Goal: Transaction & Acquisition: Book appointment/travel/reservation

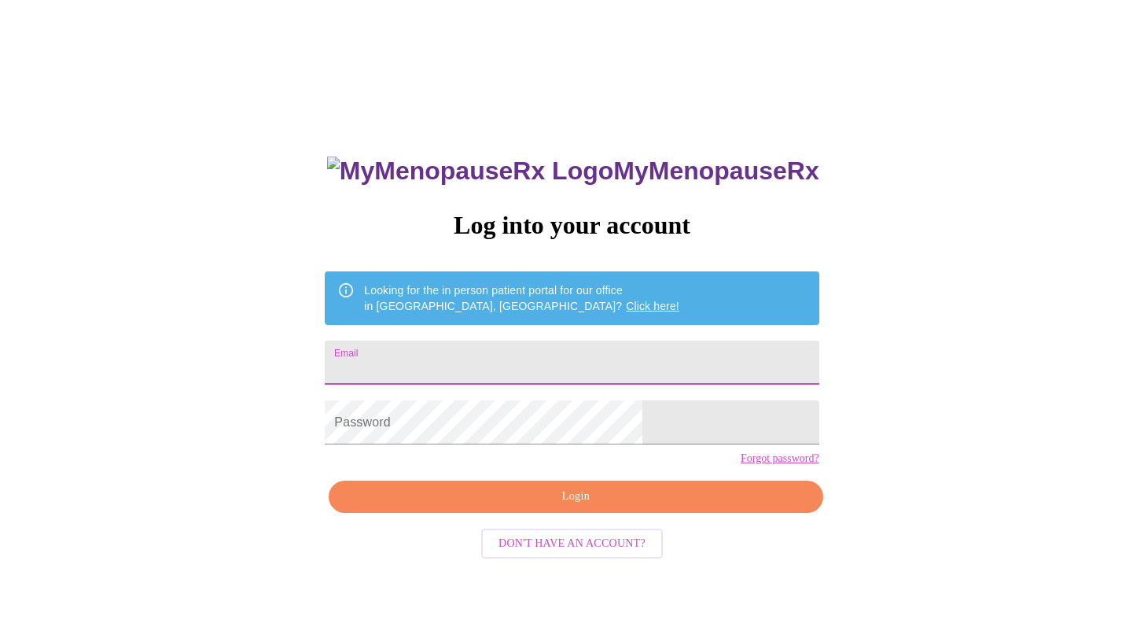
click at [527, 355] on input "Email" at bounding box center [572, 362] width 494 height 44
type input "kwardo6@sbcglobal.net"
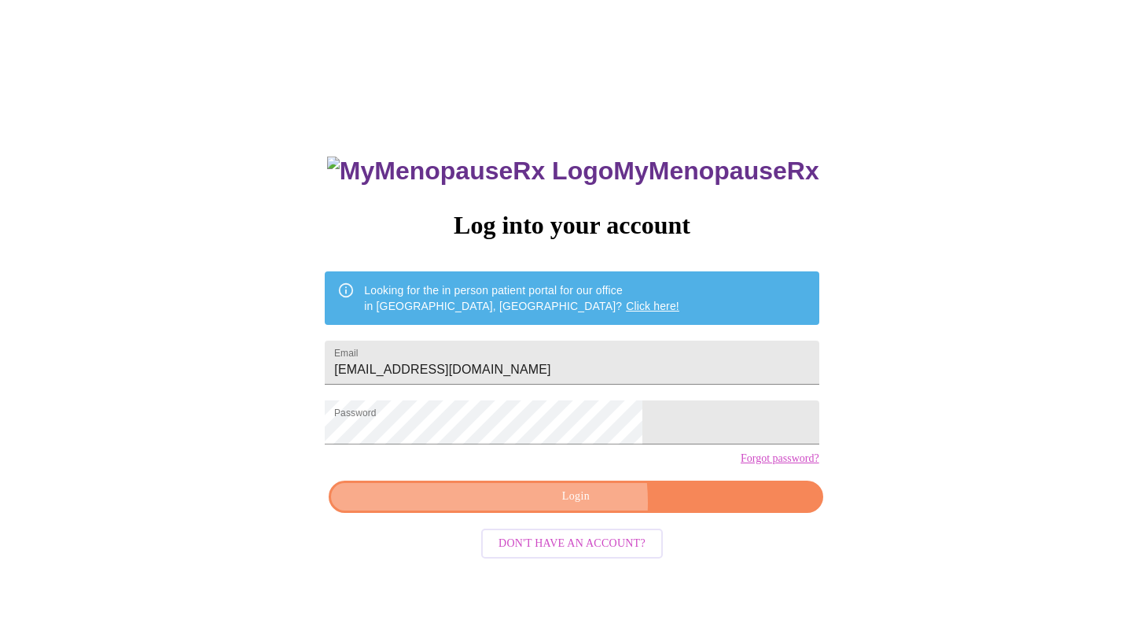
click at [538, 506] on span "Login" at bounding box center [576, 497] width 458 height 20
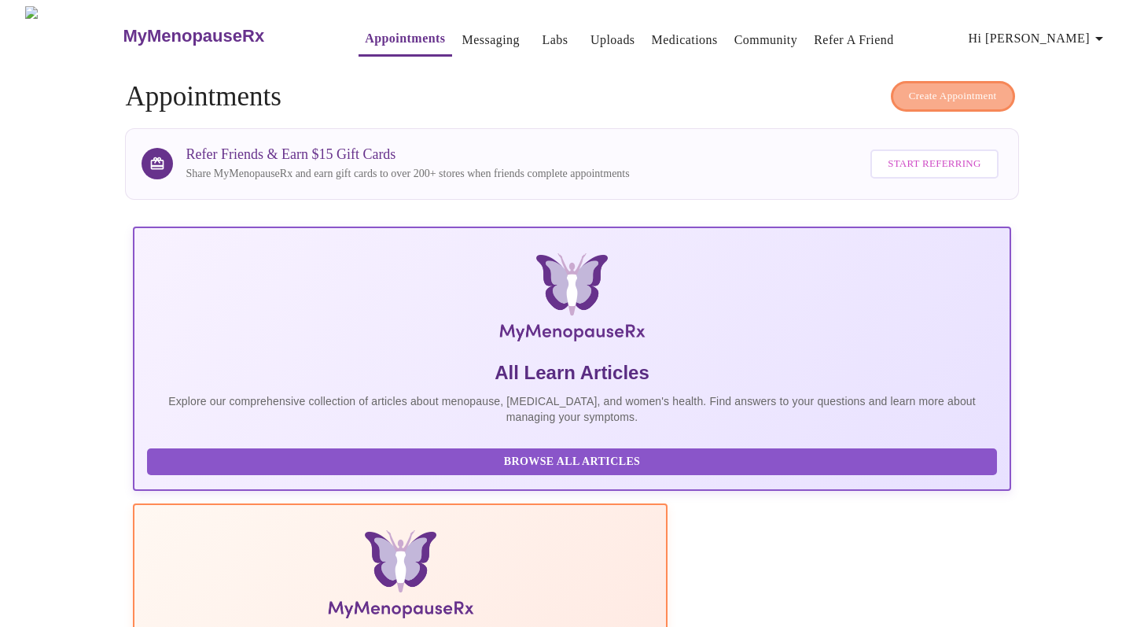
click at [976, 87] on span "Create Appointment" at bounding box center [953, 96] width 88 height 18
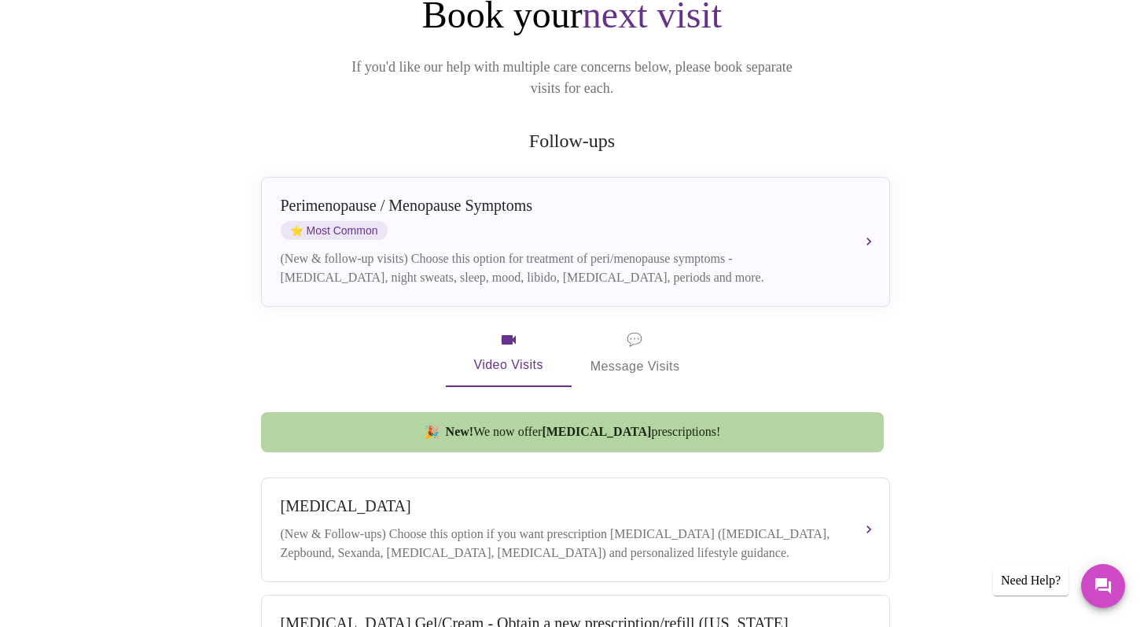
scroll to position [204, 0]
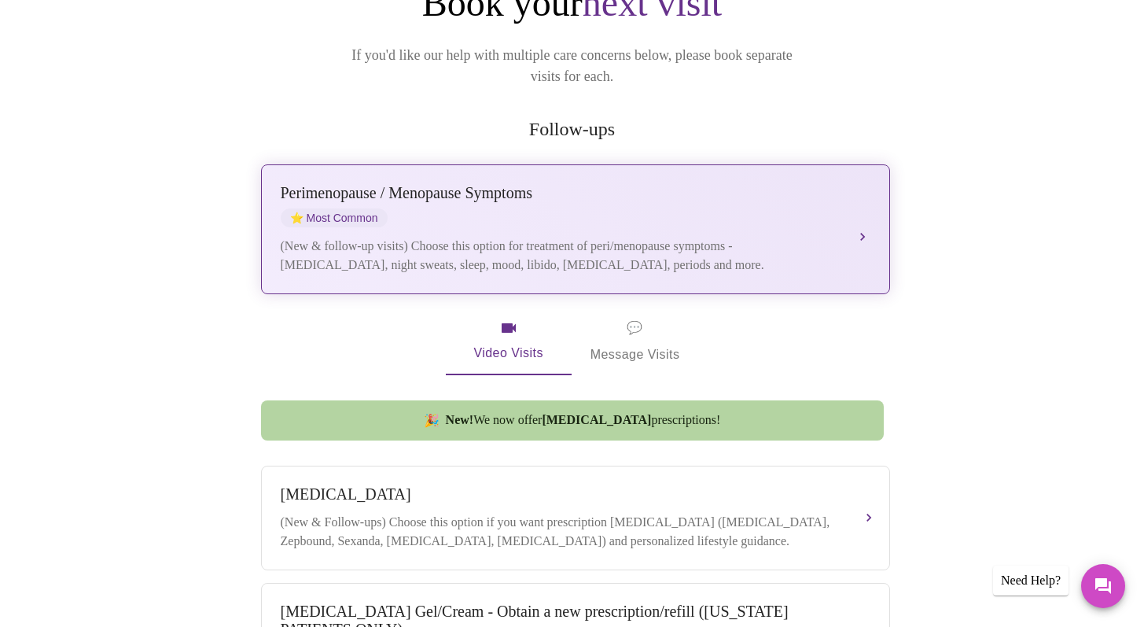
click at [355, 208] on span "⭐ Most Common" at bounding box center [334, 217] width 107 height 19
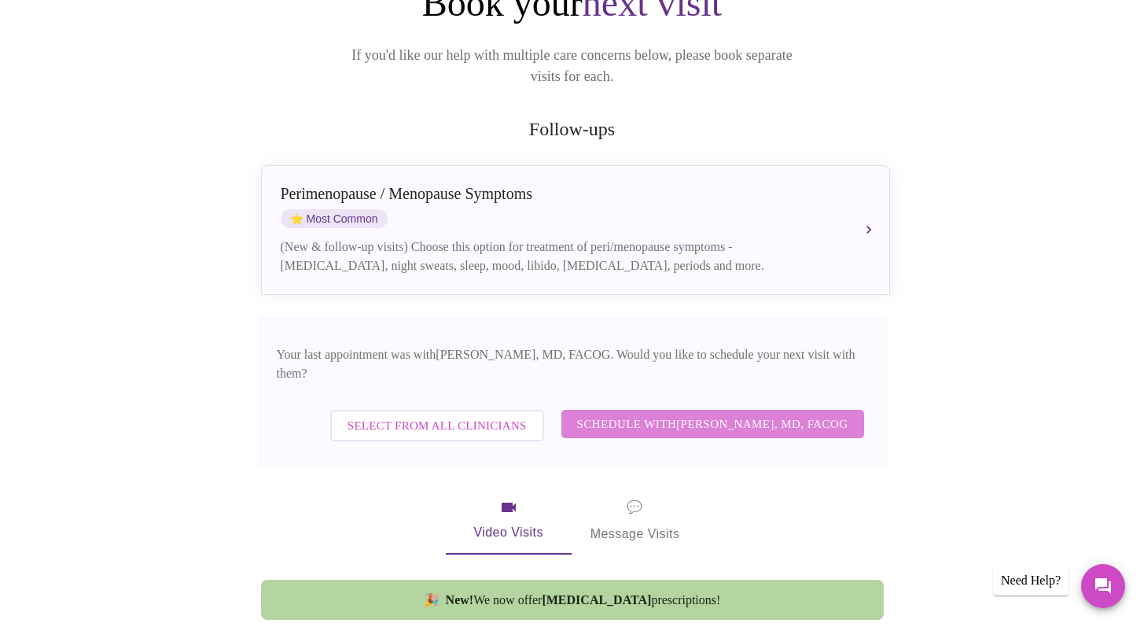
click at [711, 414] on span "Schedule with Dr. Heather Krantz, MD, FACOG" at bounding box center [712, 424] width 271 height 20
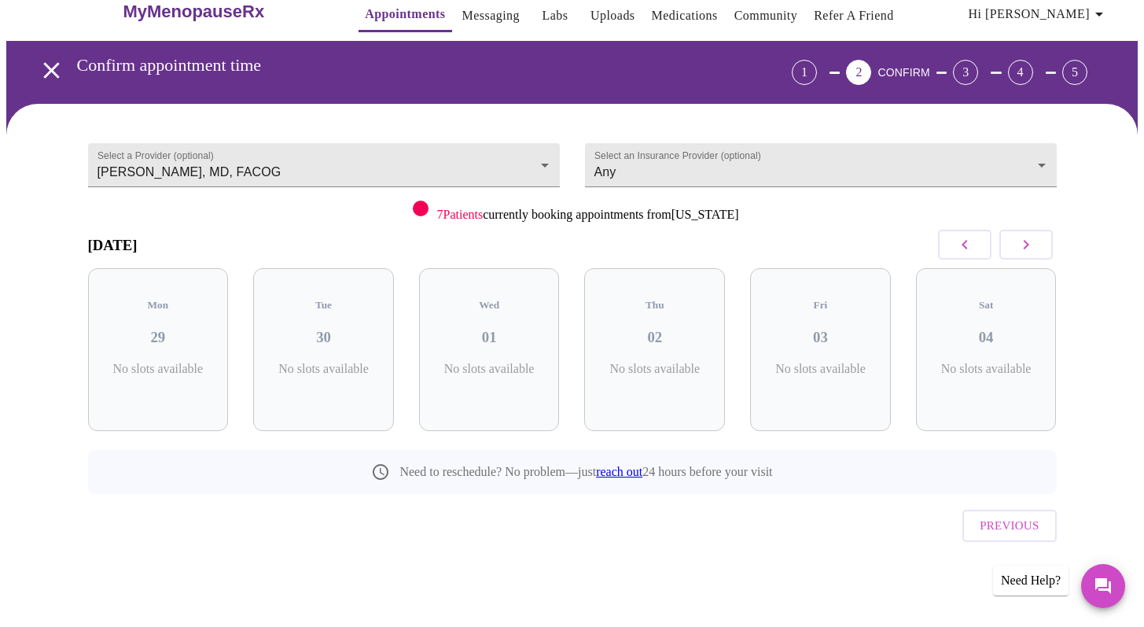
scroll to position [0, 0]
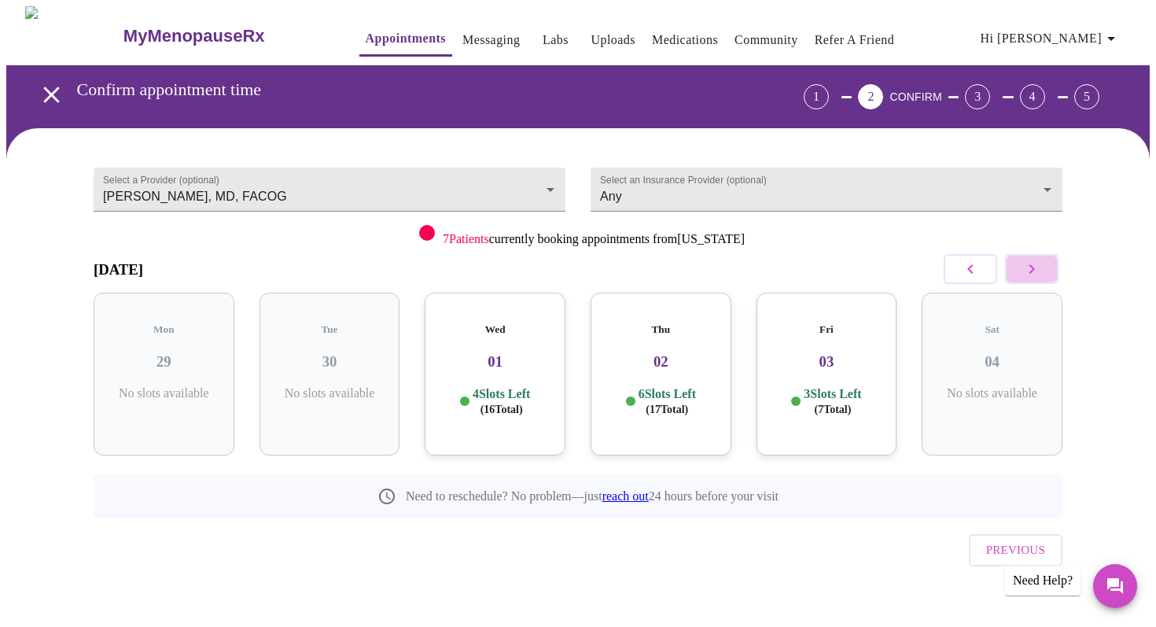
click at [1035, 271] on icon "button" at bounding box center [1031, 268] width 19 height 19
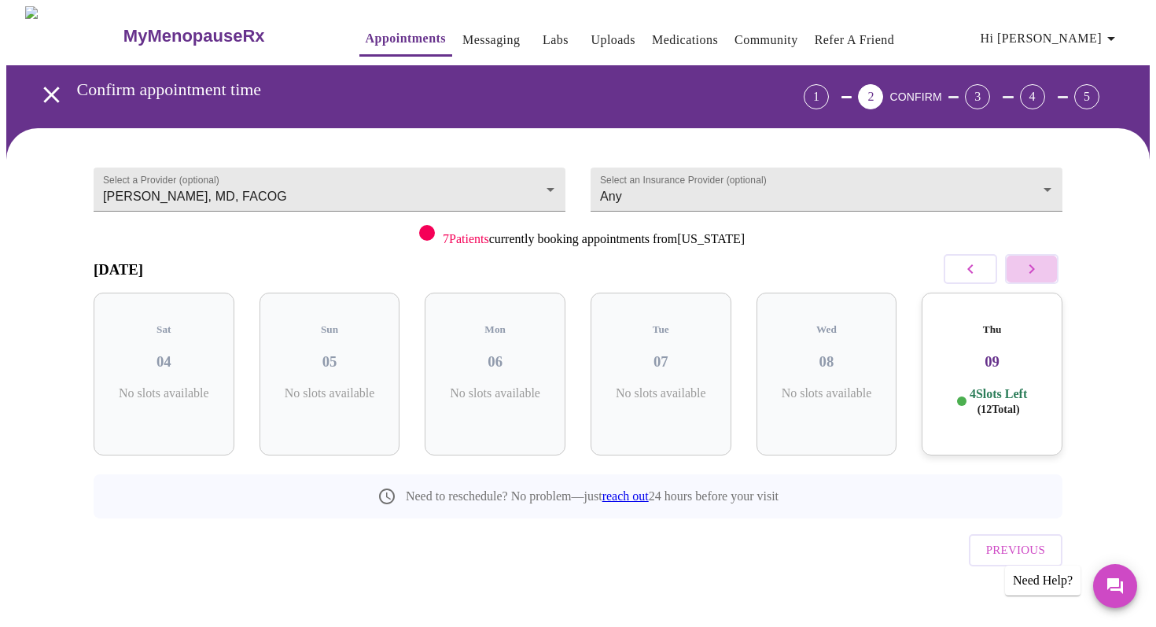
click at [1035, 271] on icon "button" at bounding box center [1031, 268] width 19 height 19
click at [968, 267] on icon "button" at bounding box center [970, 268] width 19 height 19
click at [649, 386] on p "4 Slots Left ( 16 Total)" at bounding box center [666, 401] width 57 height 31
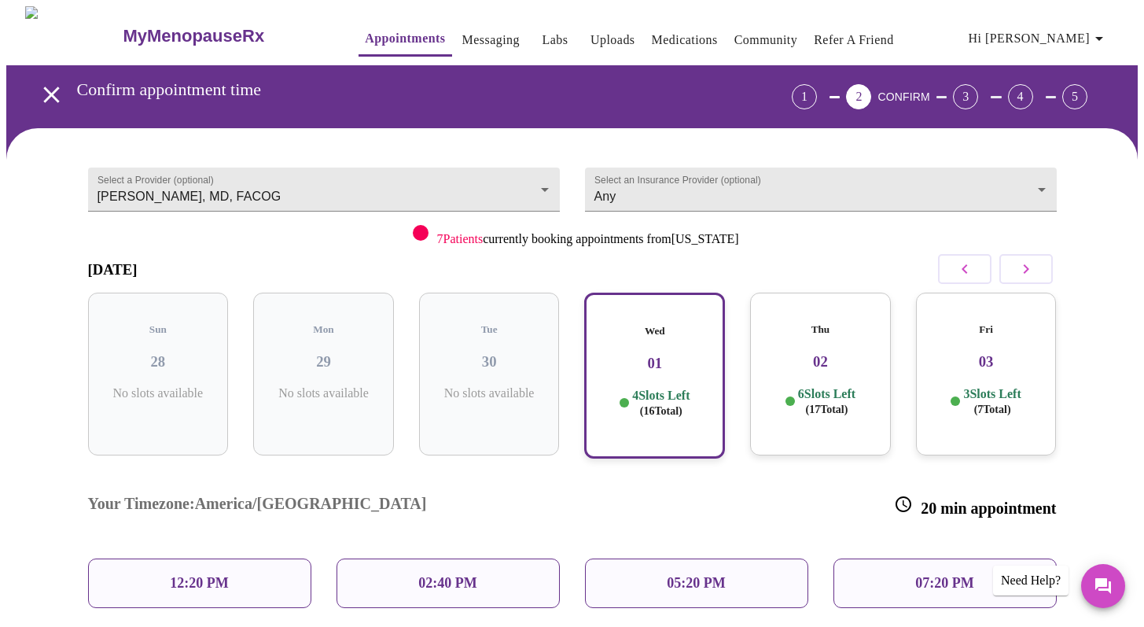
click at [668, 575] on p "05:20 PM" at bounding box center [696, 583] width 58 height 17
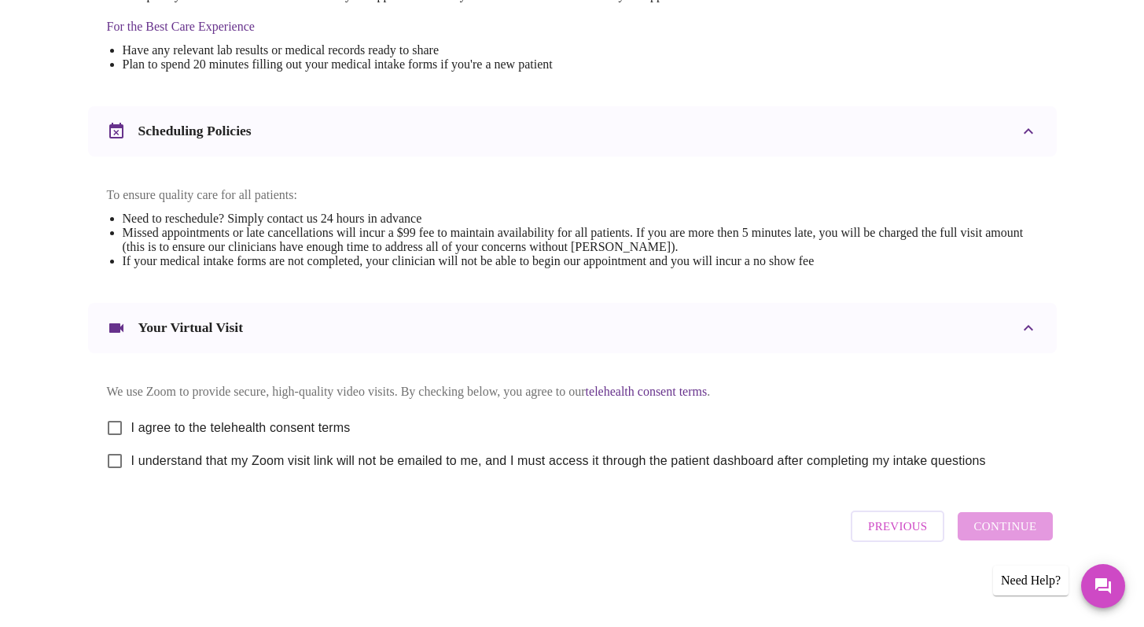
scroll to position [513, 0]
click at [114, 418] on input "I agree to the telehealth consent terms" at bounding box center [114, 427] width 33 height 33
checkbox input "true"
click at [112, 462] on input "I understand that my Zoom visit link will not be emailed to me, and I must acce…" at bounding box center [114, 460] width 33 height 33
checkbox input "true"
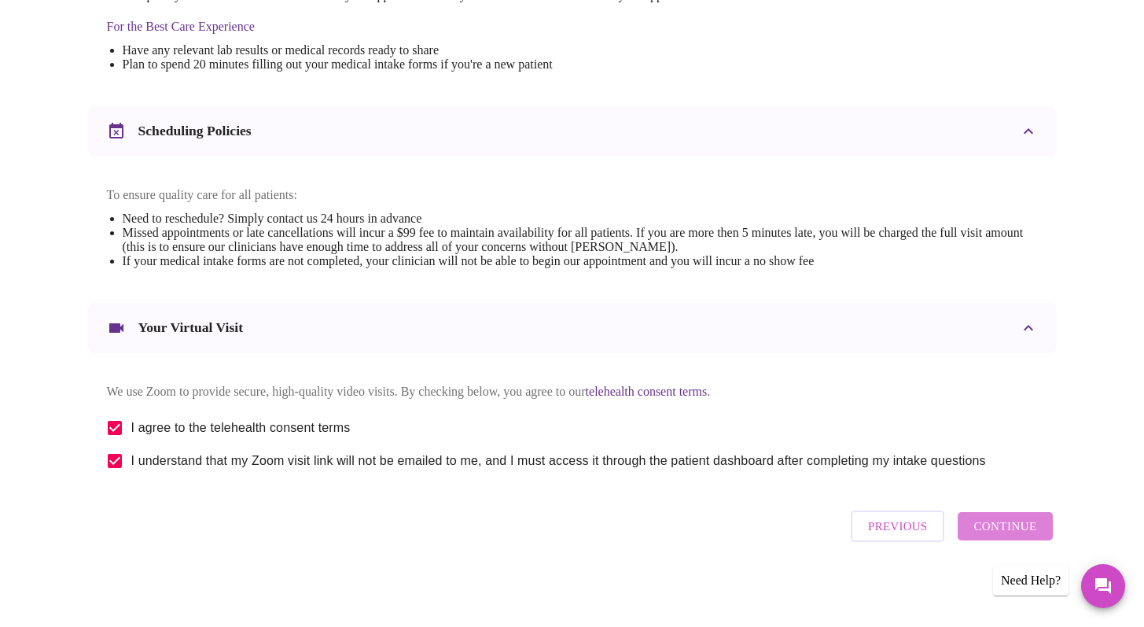
click at [1025, 528] on span "Continue" at bounding box center [1004, 526] width 63 height 20
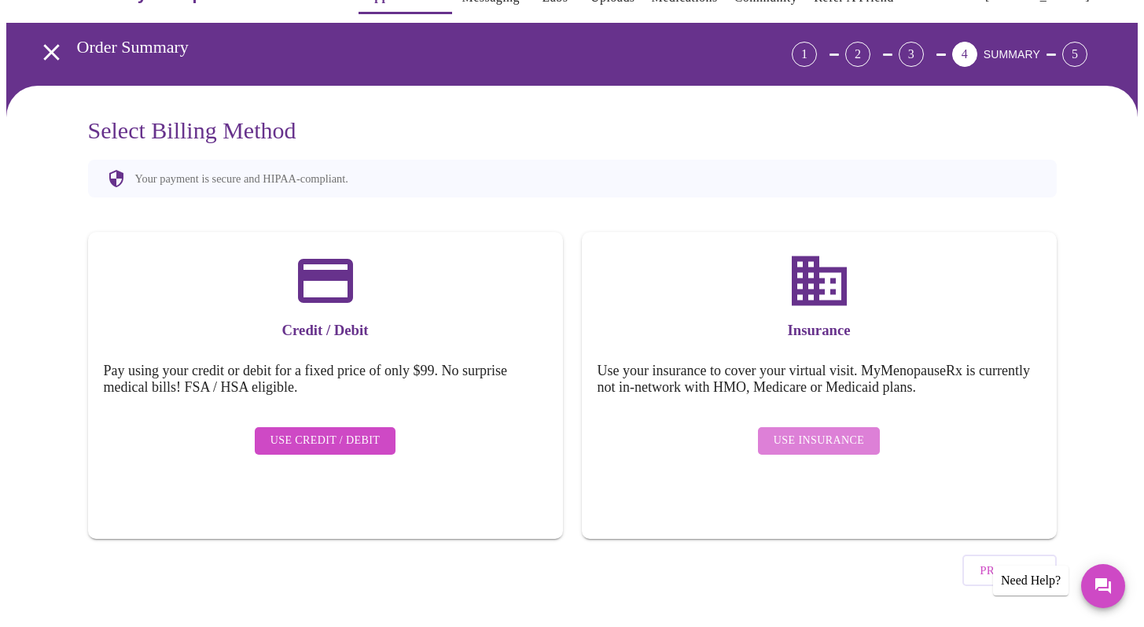
click at [842, 432] on span "Use Insurance" at bounding box center [819, 441] width 90 height 20
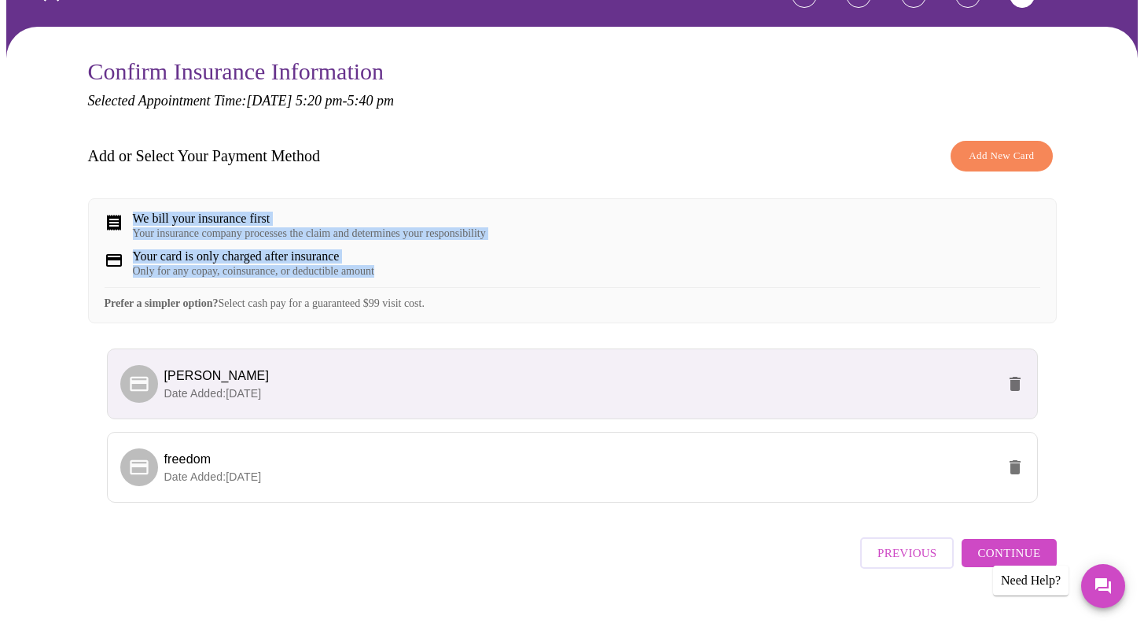
scroll to position [139, 0]
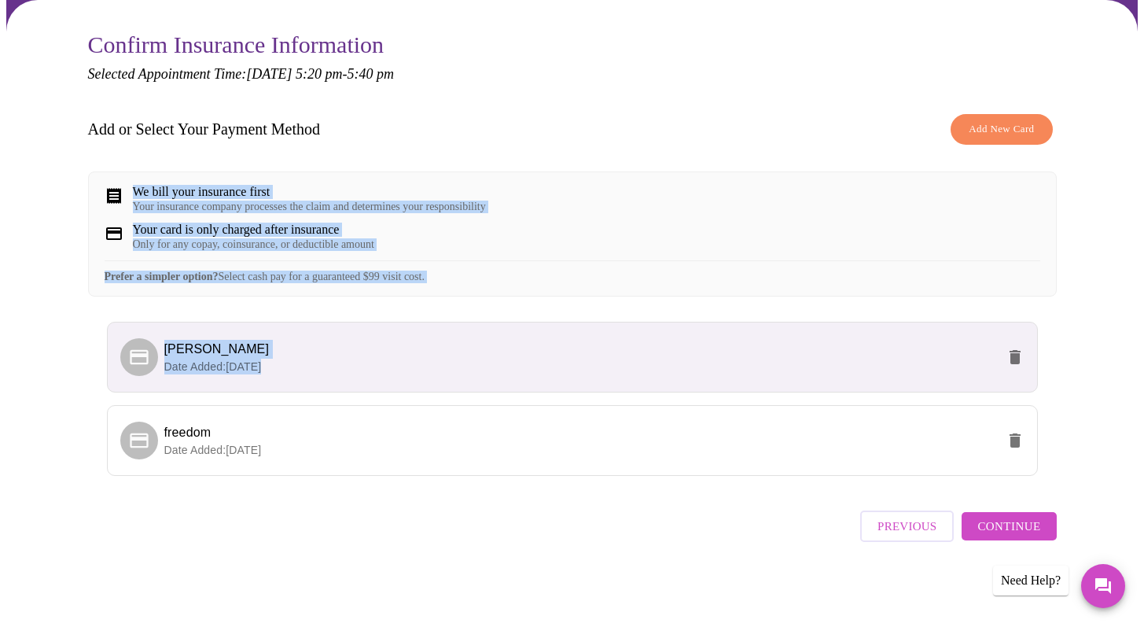
drag, startPoint x: 1155, startPoint y: 211, endPoint x: 1144, endPoint y: 399, distance: 188.2
click at [1143, 399] on html "MyMenopauseRx Appointments Messaging Labs Uploads Medications Community Refer a…" at bounding box center [572, 249] width 1144 height 755
click at [1002, 540] on button "Continue" at bounding box center [1009, 526] width 94 height 28
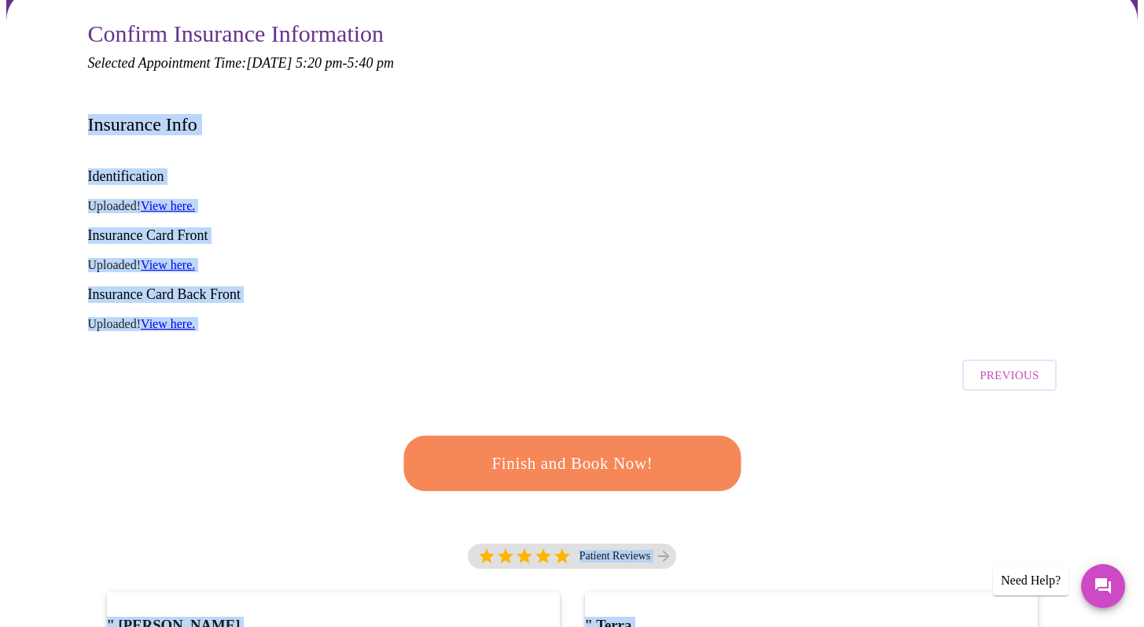
click at [618, 344] on div "Previous" at bounding box center [572, 371] width 969 height 55
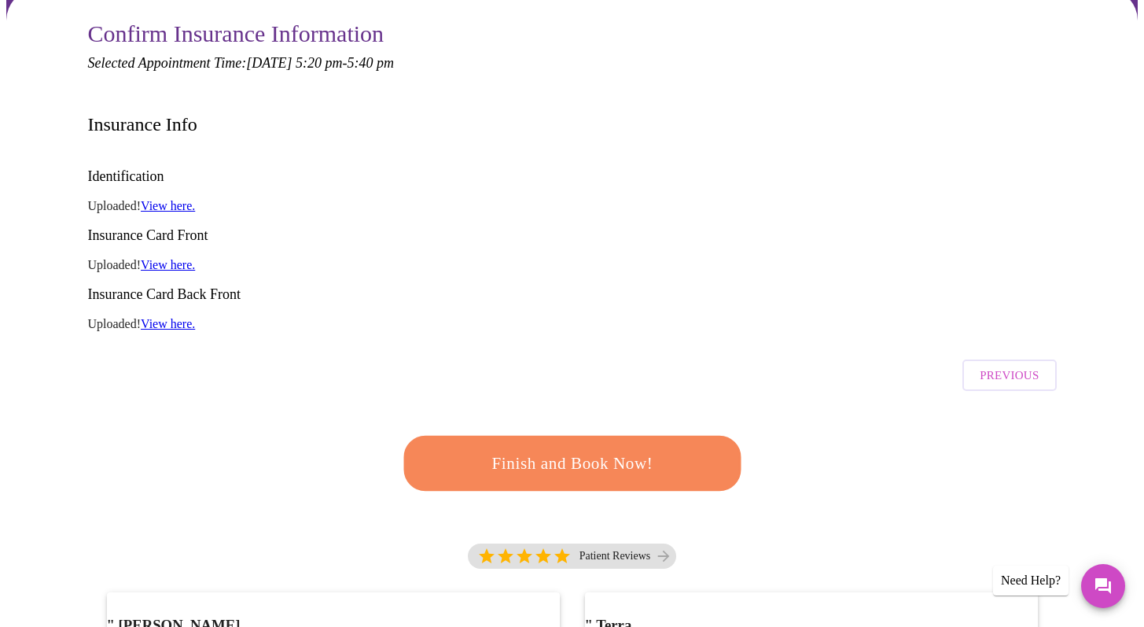
click at [186, 199] on link "View here." at bounding box center [168, 205] width 54 height 13
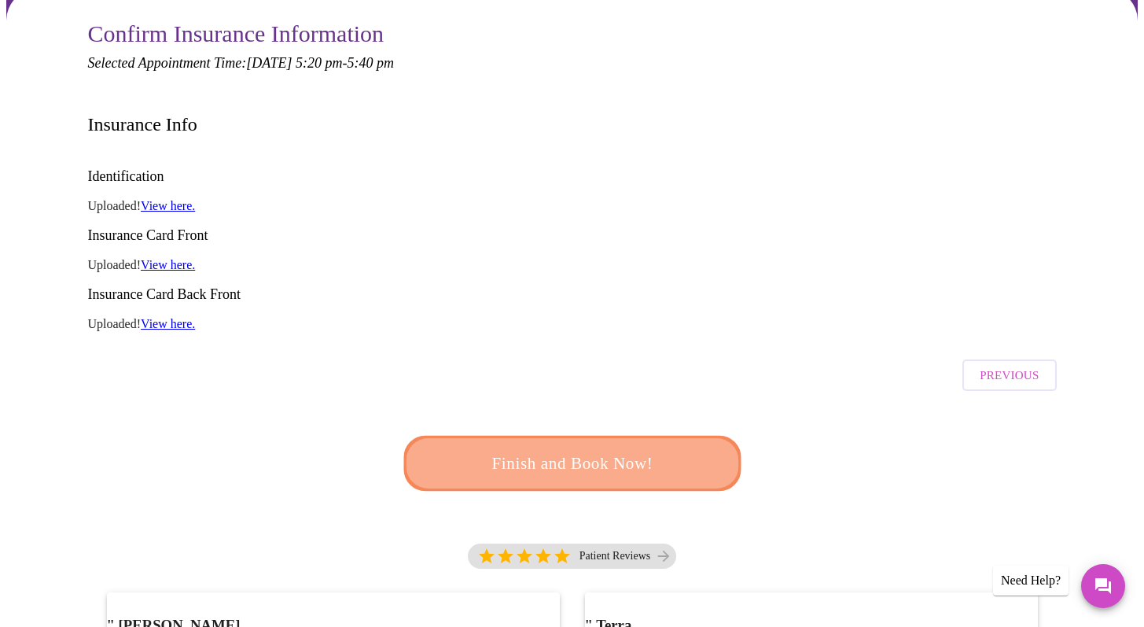
click at [633, 449] on span "Finish and Book Now!" at bounding box center [572, 463] width 291 height 29
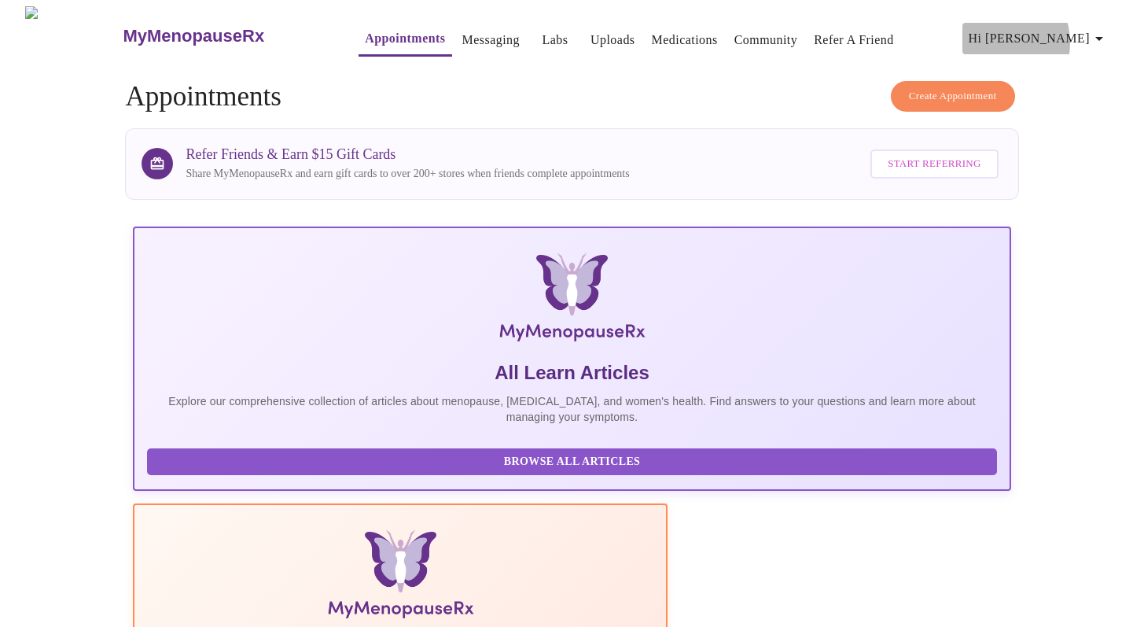
click at [1051, 36] on span "Hi Katherine" at bounding box center [1039, 39] width 140 height 22
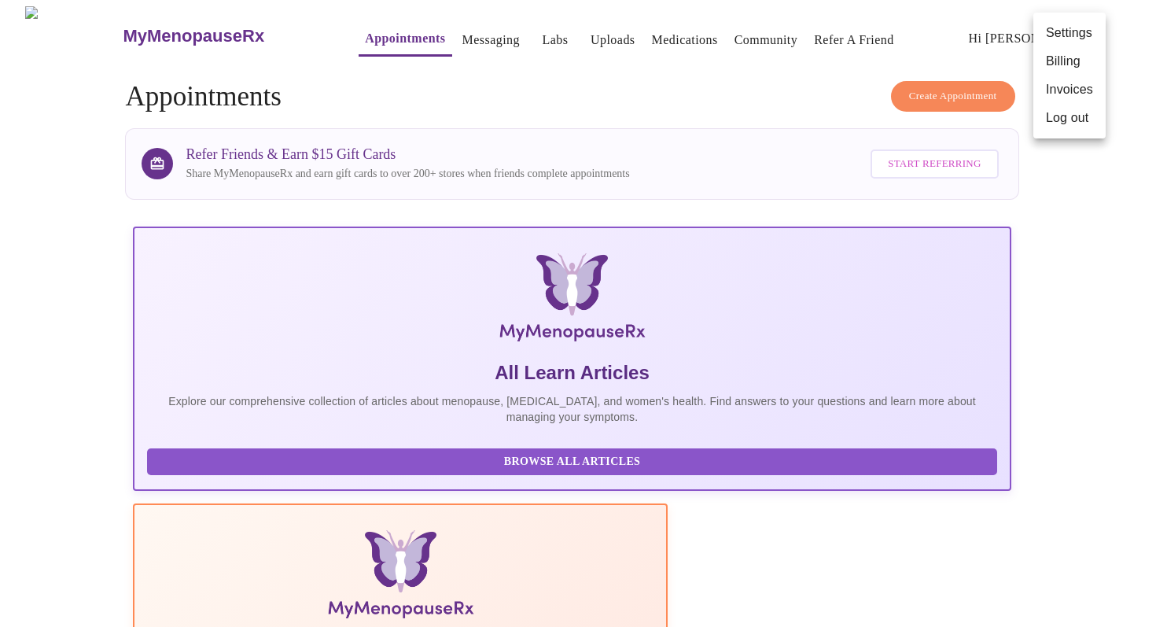
click at [676, 47] on div at bounding box center [578, 313] width 1156 height 627
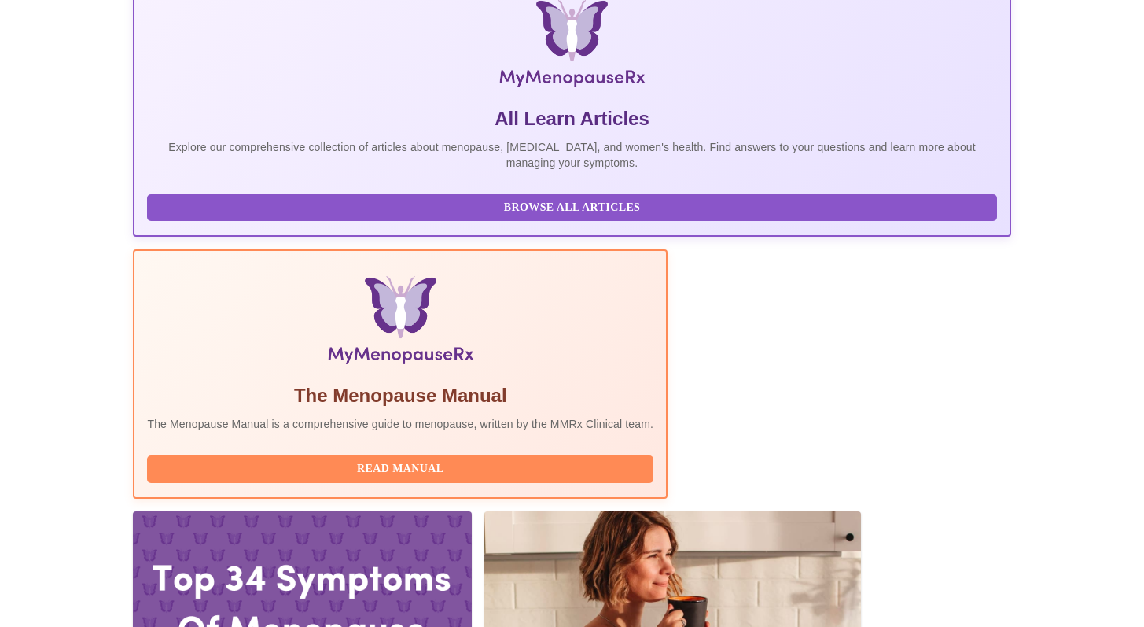
scroll to position [165, 0]
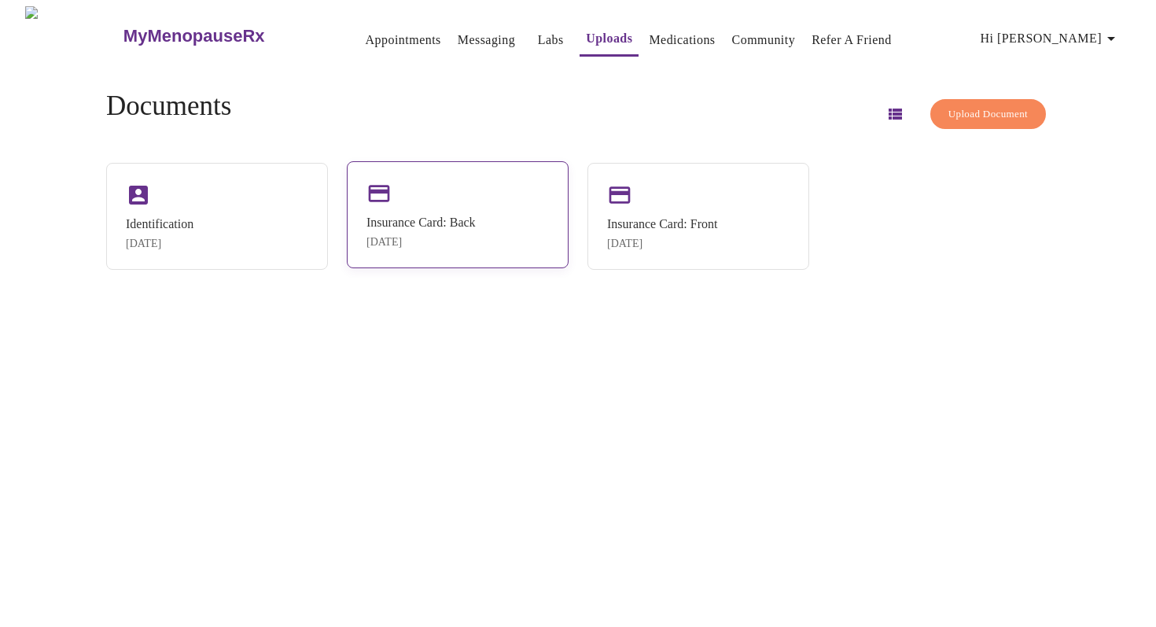
click at [384, 203] on div "Insurance Card: Back [DATE]" at bounding box center [458, 214] width 222 height 107
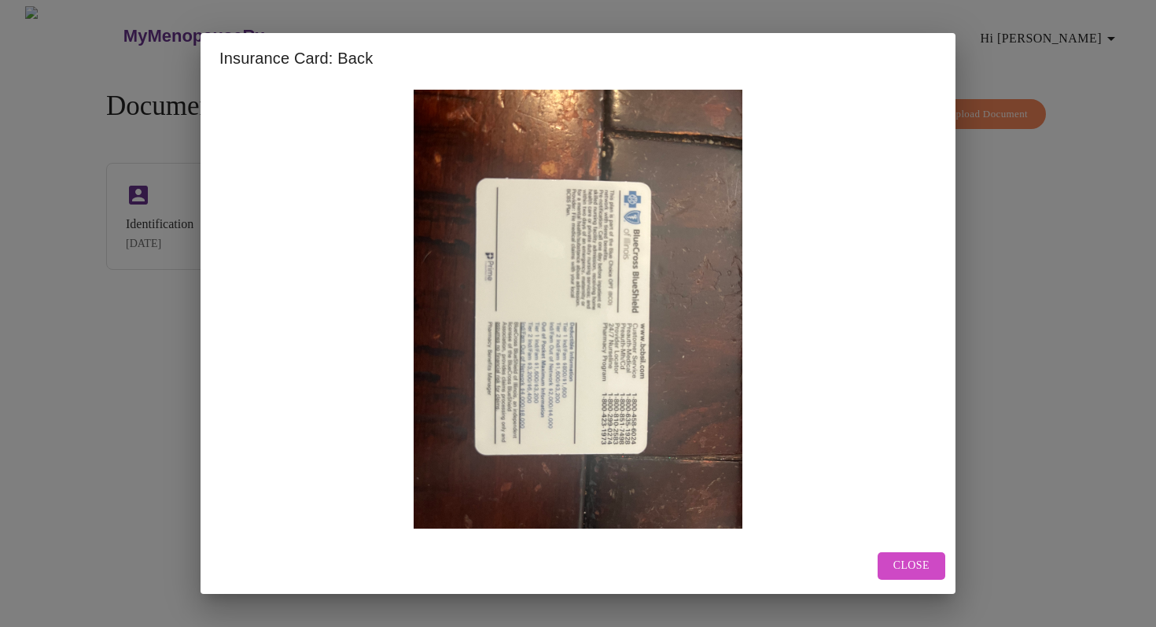
click at [916, 558] on span "Close" at bounding box center [911, 566] width 36 height 20
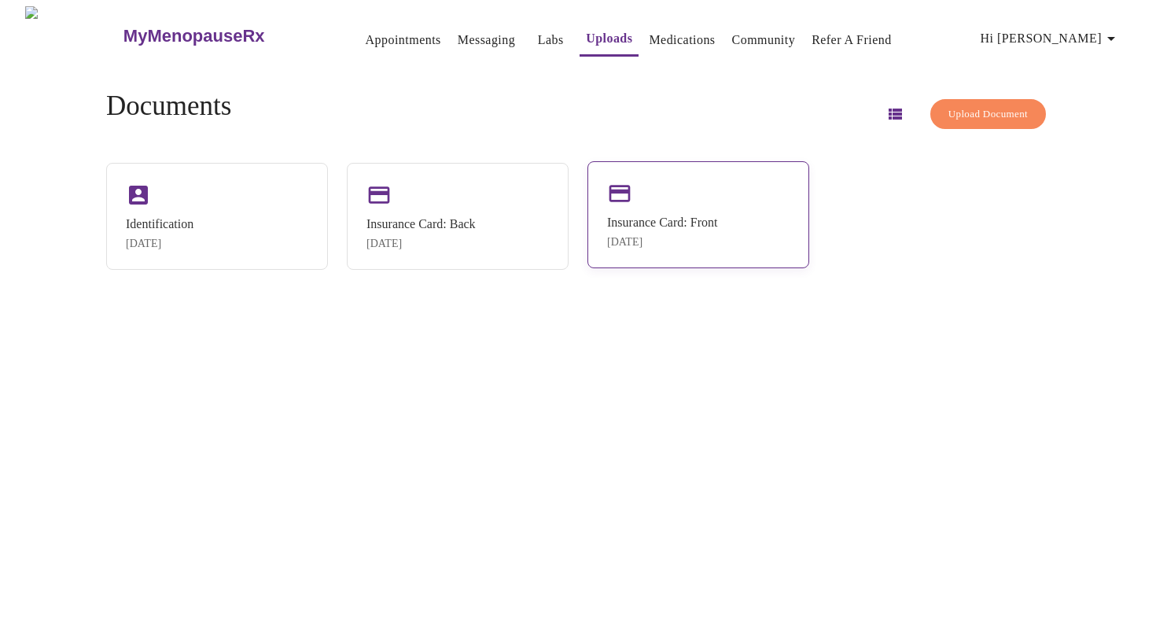
click at [719, 205] on div "Insurance Card: Front [DATE]" at bounding box center [698, 214] width 222 height 107
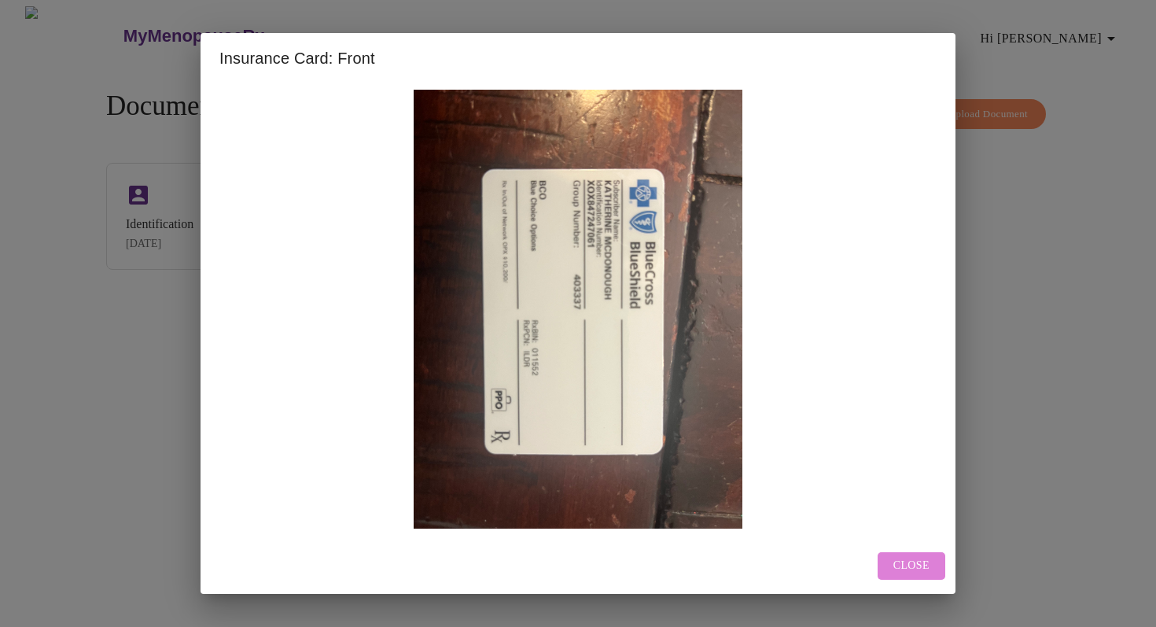
click at [925, 567] on span "Close" at bounding box center [911, 566] width 36 height 20
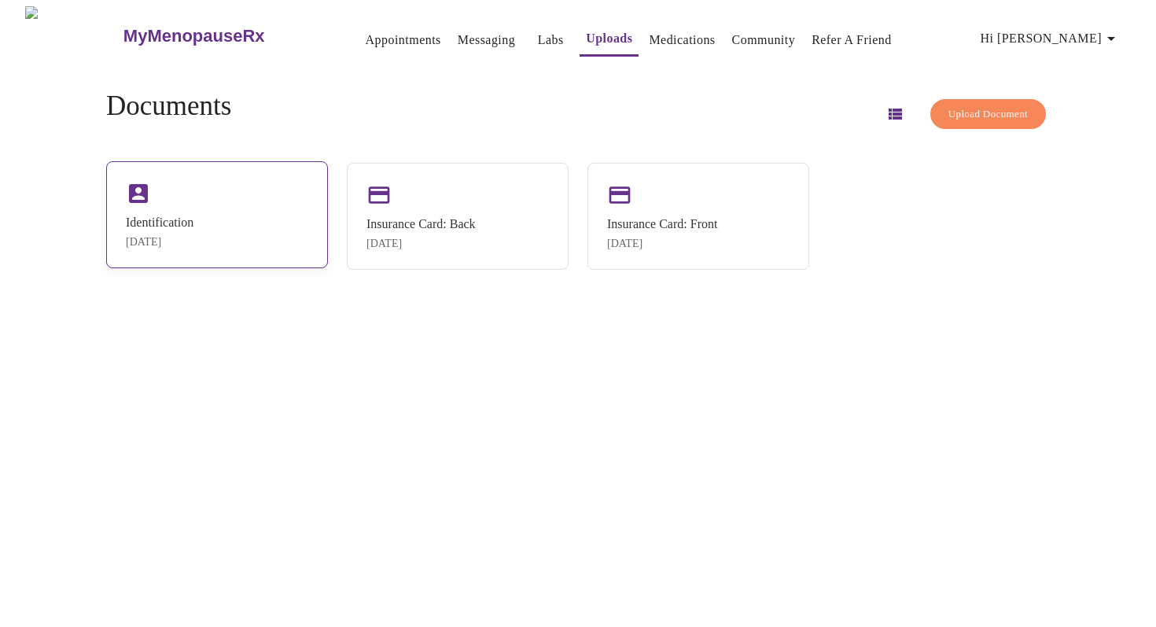
click at [179, 208] on div "Identification [DATE]" at bounding box center [217, 214] width 222 height 107
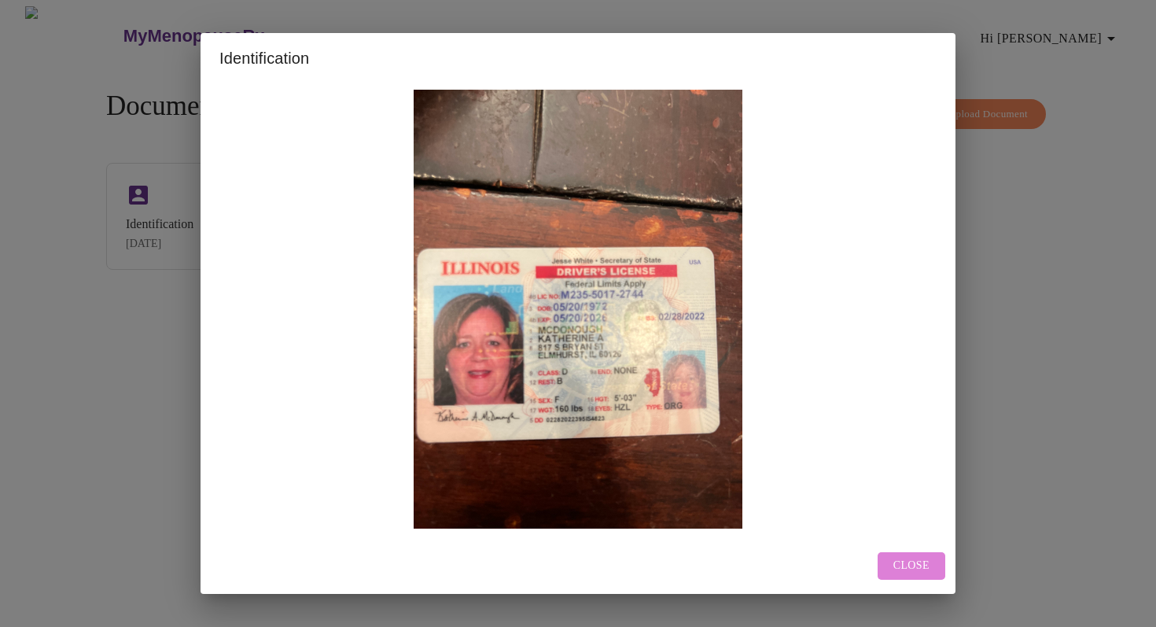
click at [899, 561] on span "Close" at bounding box center [911, 566] width 36 height 20
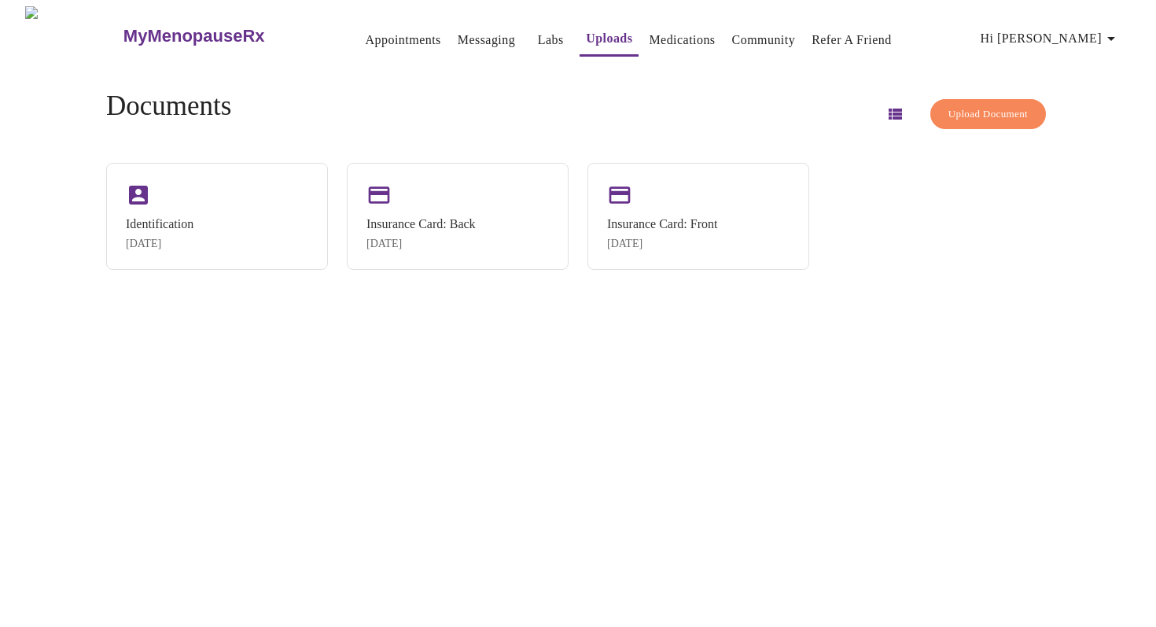
click at [663, 31] on link "Medications" at bounding box center [682, 40] width 66 height 22
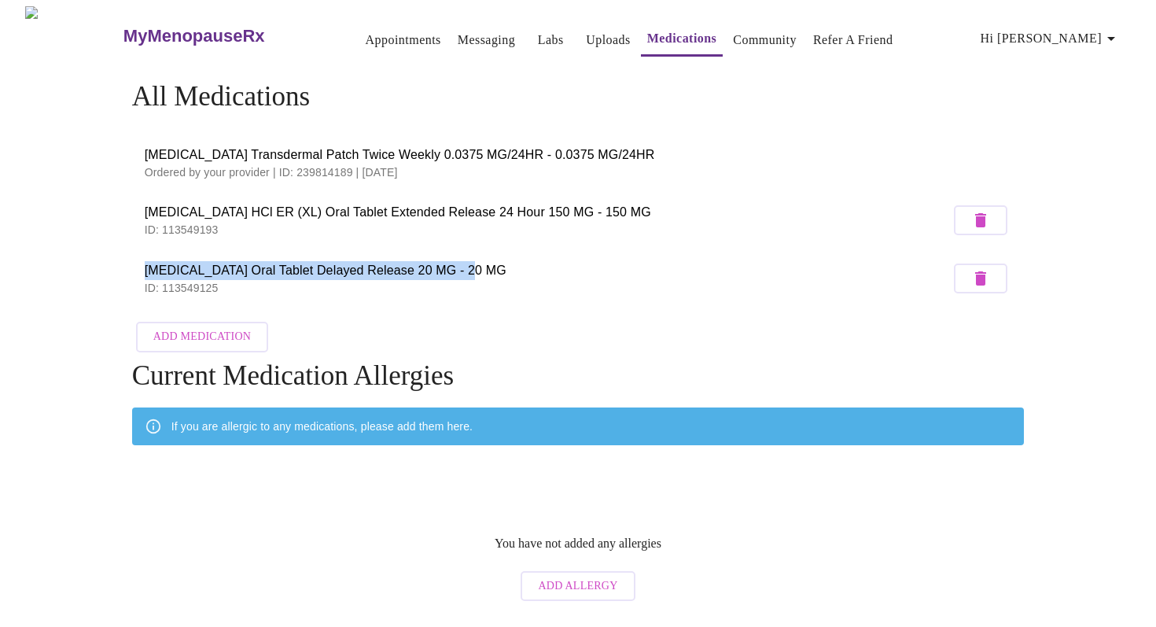
drag, startPoint x: 1142, startPoint y: 240, endPoint x: 765, endPoint y: 259, distance: 377.9
click at [765, 259] on div "MyMenopauseRx Appointments Messaging Labs Uploads Medications Community Refer a…" at bounding box center [577, 307] width 1143 height 602
click at [765, 261] on span "Omeprazole Oral Tablet Delayed Release 20 MG - 20 MG" at bounding box center [548, 270] width 806 height 19
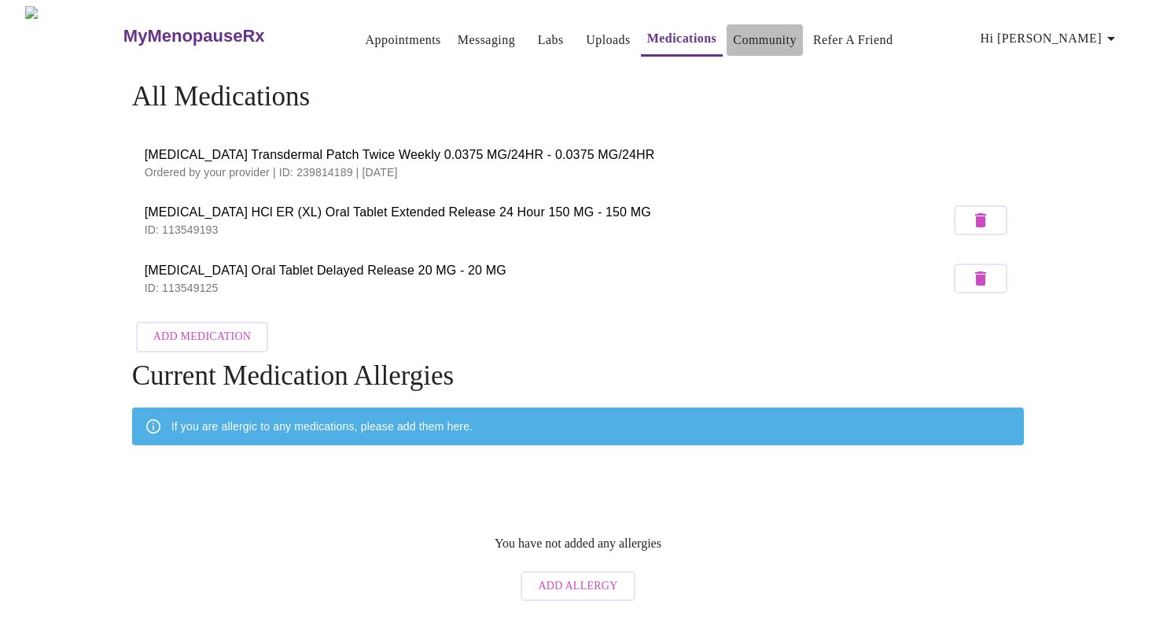
click at [738, 29] on link "Community" at bounding box center [765, 40] width 64 height 22
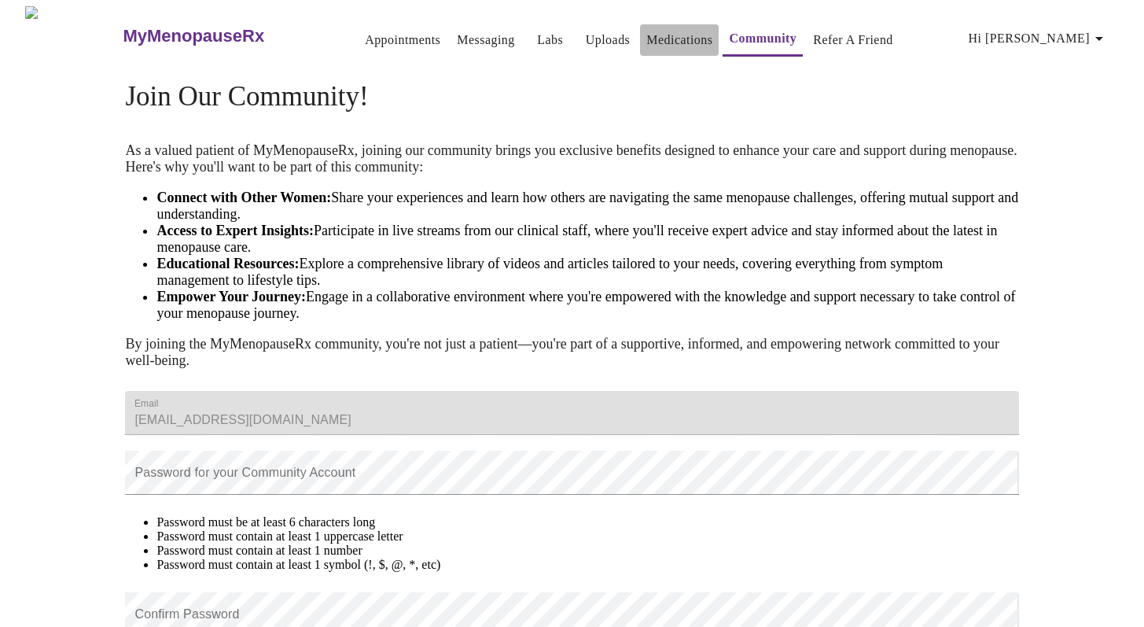
click at [649, 39] on link "Medications" at bounding box center [679, 40] width 66 height 22
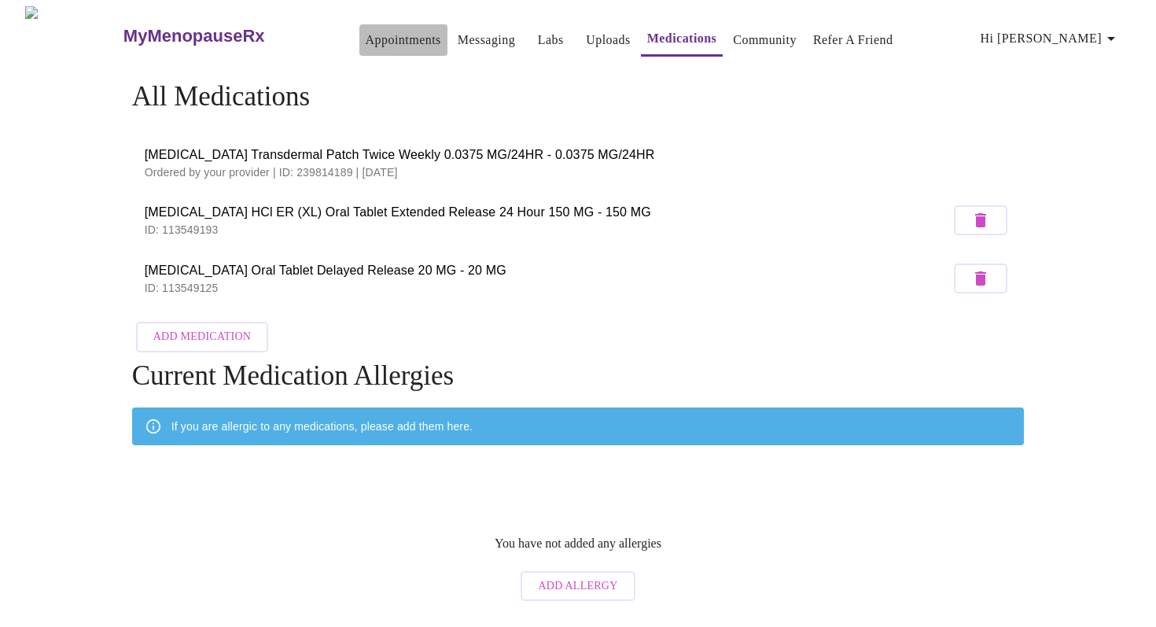
click at [375, 39] on link "Appointments" at bounding box center [403, 40] width 75 height 22
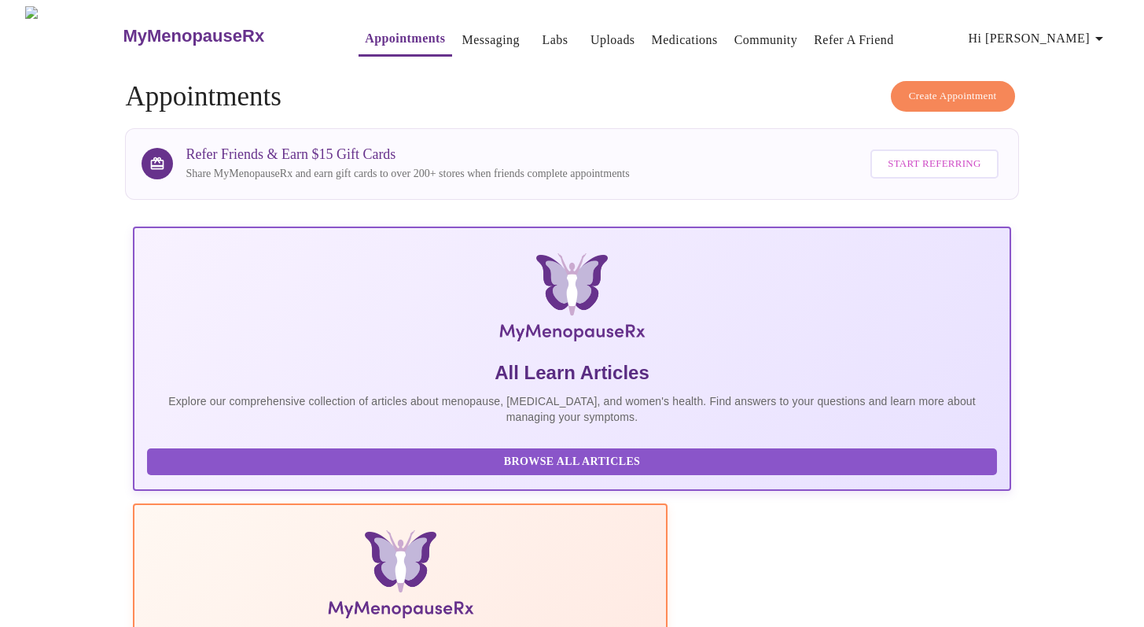
click at [462, 40] on link "Messaging" at bounding box center [490, 40] width 57 height 22
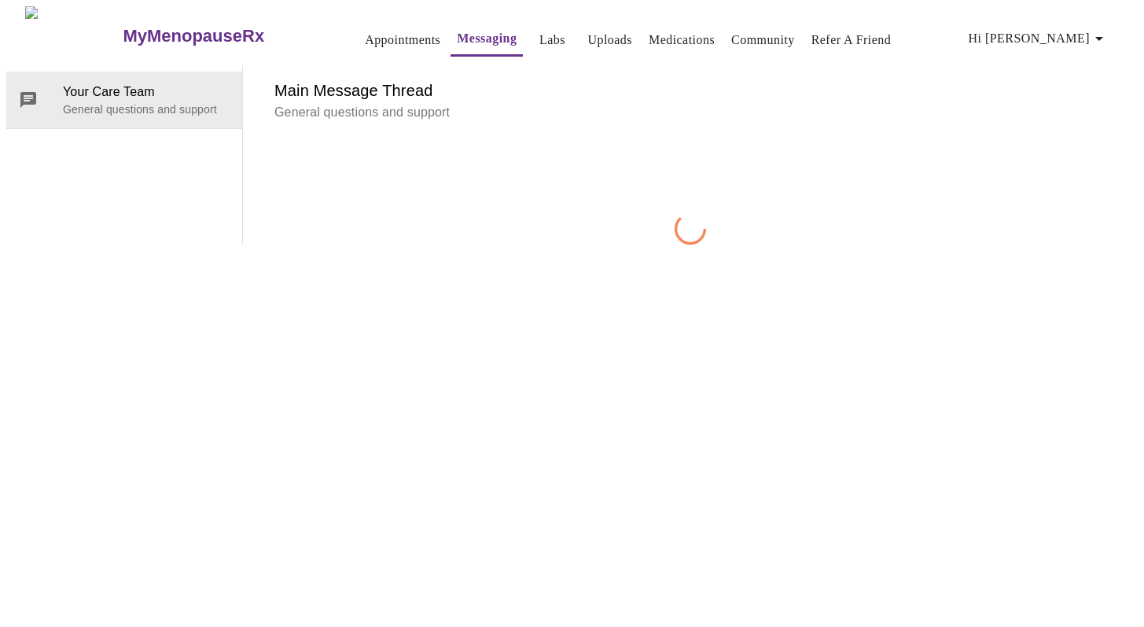
scroll to position [59, 0]
